Goal: Transaction & Acquisition: Purchase product/service

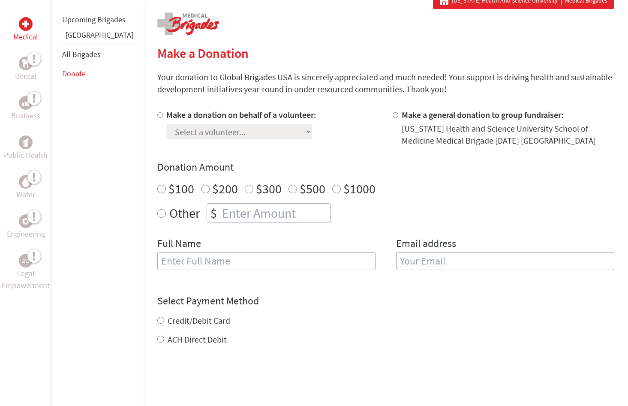
scroll to position [169, 0]
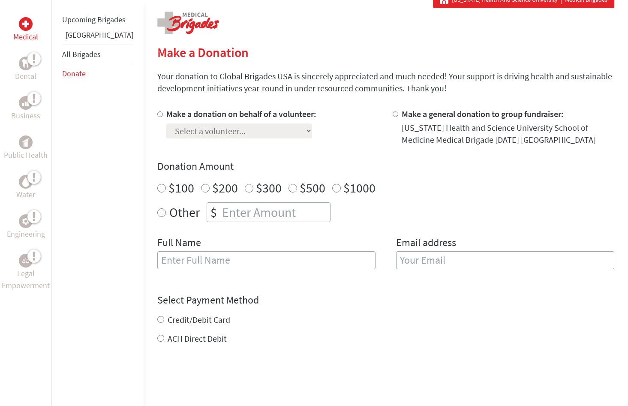
click at [255, 143] on div "Make a donation on behalf of a volunteer: Select a volunteer... Aidan Fichter A…" at bounding box center [241, 127] width 150 height 38
click at [166, 112] on label "Make a donation on behalf of a volunteer:" at bounding box center [241, 113] width 150 height 11
click at [157, 112] on input "Make a donation on behalf of a volunteer:" at bounding box center [160, 114] width 6 height 6
radio input "true"
click at [220, 135] on select "Select a volunteer... Aidan Fichter Alexandra Gonzalez amy hills Angie- Mariana…" at bounding box center [239, 130] width 146 height 15
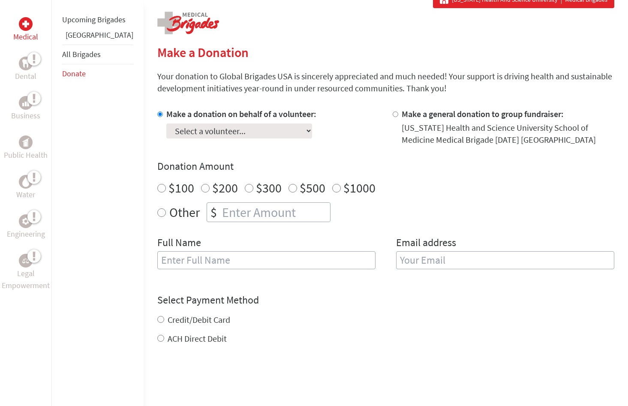
select select "D003B1D1-4A47-11F0-B8AC-42010A400003"
click at [166, 123] on select "Select a volunteer... Aidan Fichter Alexandra Gonzalez amy hills Angie- Mariana…" at bounding box center [239, 130] width 146 height 15
click at [75, 24] on link "Upcoming Brigades" at bounding box center [93, 20] width 63 height 10
